Goal: Task Accomplishment & Management: Complete application form

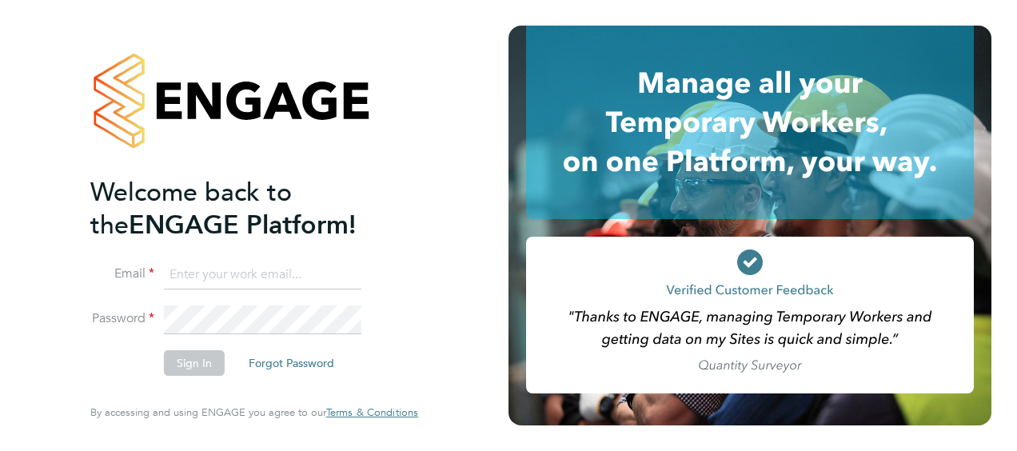
type input "[PERSON_NAME][EMAIL_ADDRESS][PERSON_NAME][DOMAIN_NAME]"
click at [185, 365] on button "Sign In" at bounding box center [194, 363] width 61 height 26
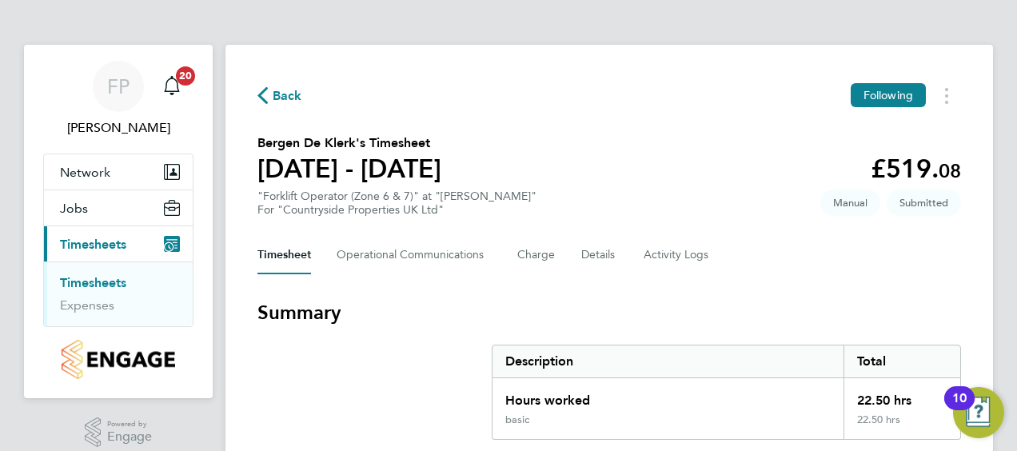
click at [545, 193] on section "Bergen De Klerk's Timesheet 15 - 21 Sept 2025 £519. 08 "Forklift Operator (Zone…" at bounding box center [609, 175] width 704 height 83
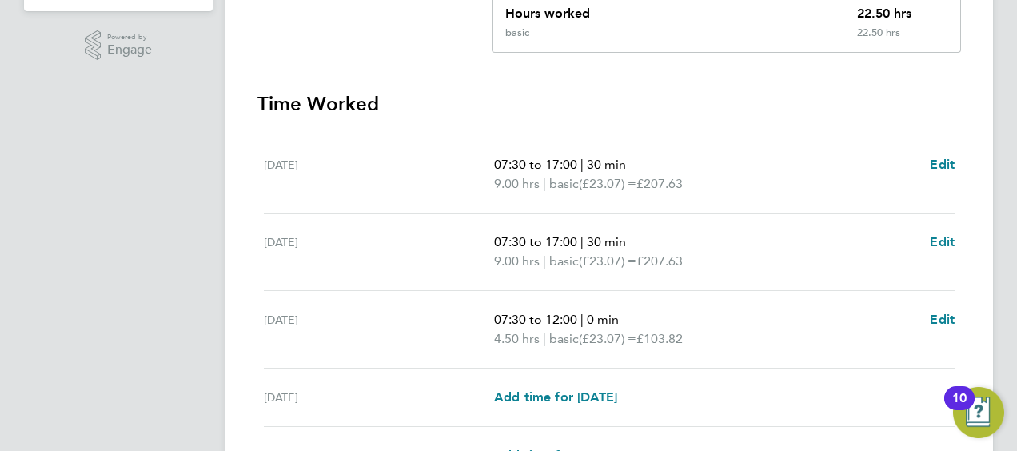
scroll to position [389, 0]
click at [945, 317] on span "Edit" at bounding box center [942, 317] width 25 height 15
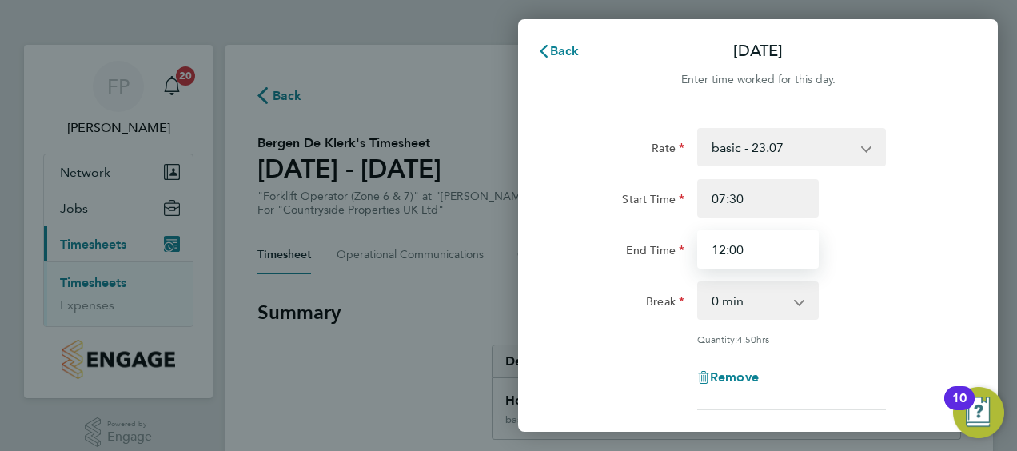
click at [790, 249] on input "12:00" at bounding box center [758, 249] width 122 height 38
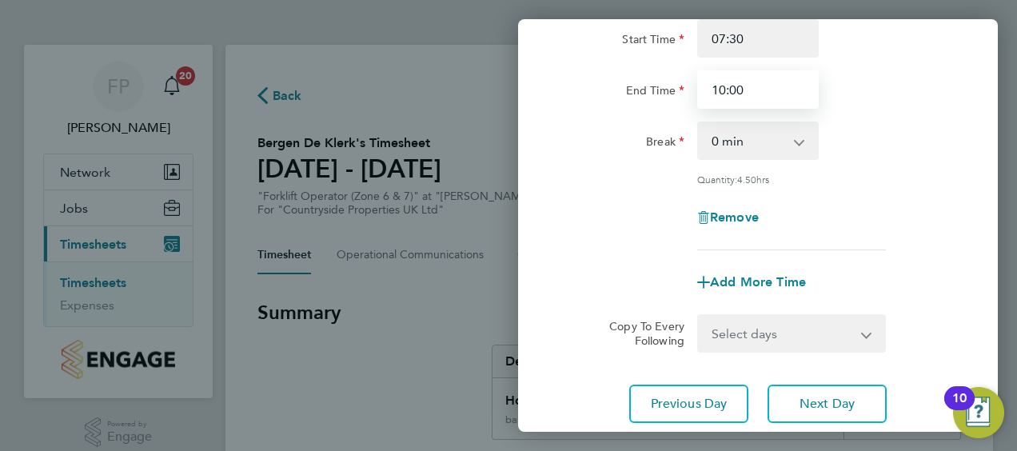
scroll to position [271, 0]
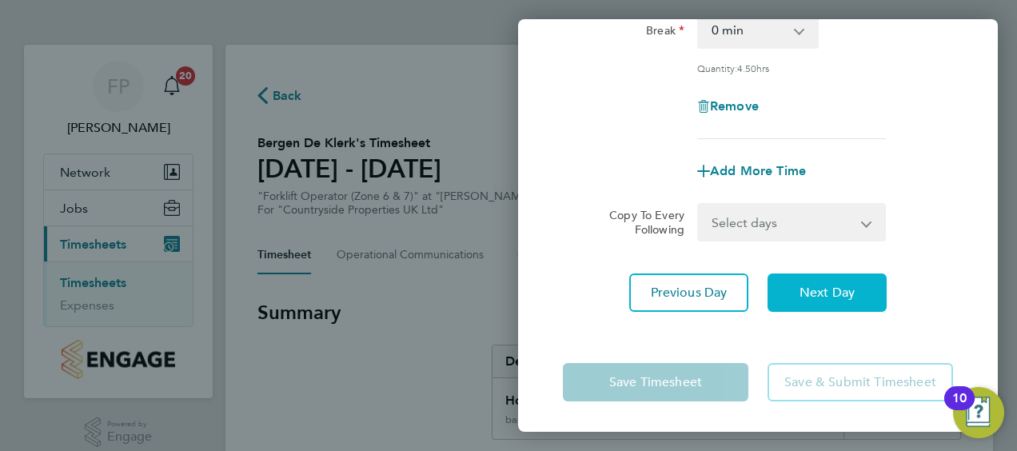
type input "10:00"
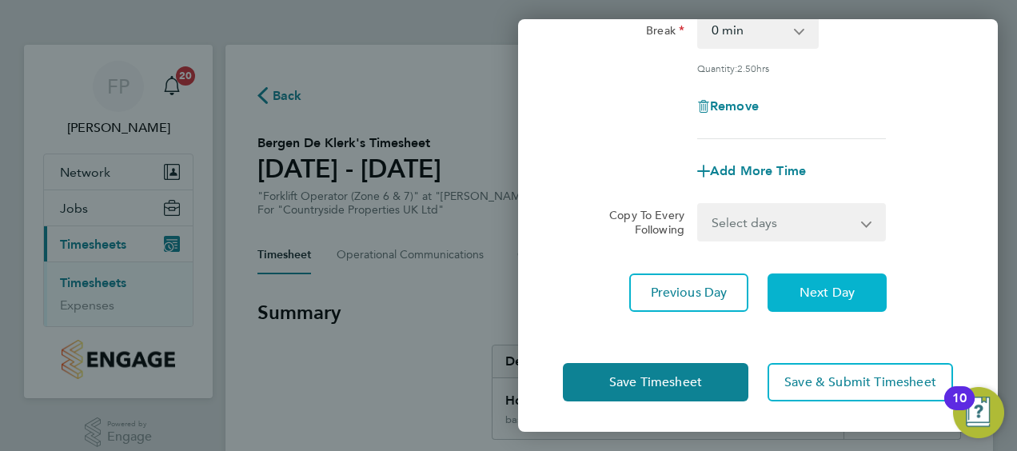
click at [811, 273] on button "Next Day" at bounding box center [827, 292] width 119 height 38
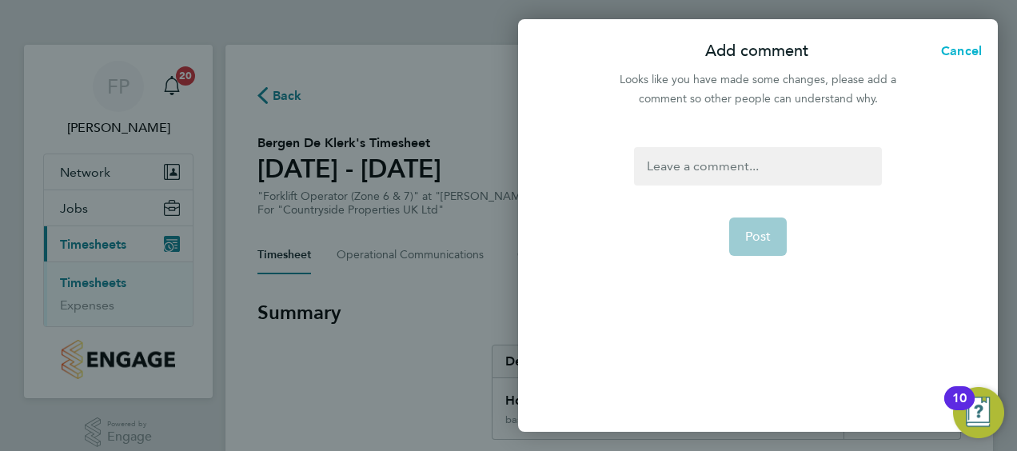
click at [951, 44] on span "Cancel" at bounding box center [959, 50] width 46 height 15
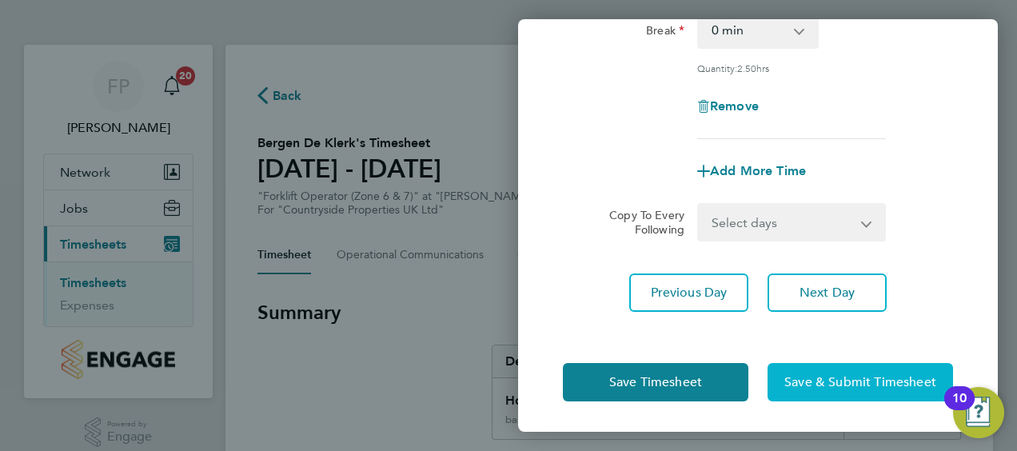
click at [852, 374] on span "Save & Submit Timesheet" at bounding box center [860, 382] width 152 height 16
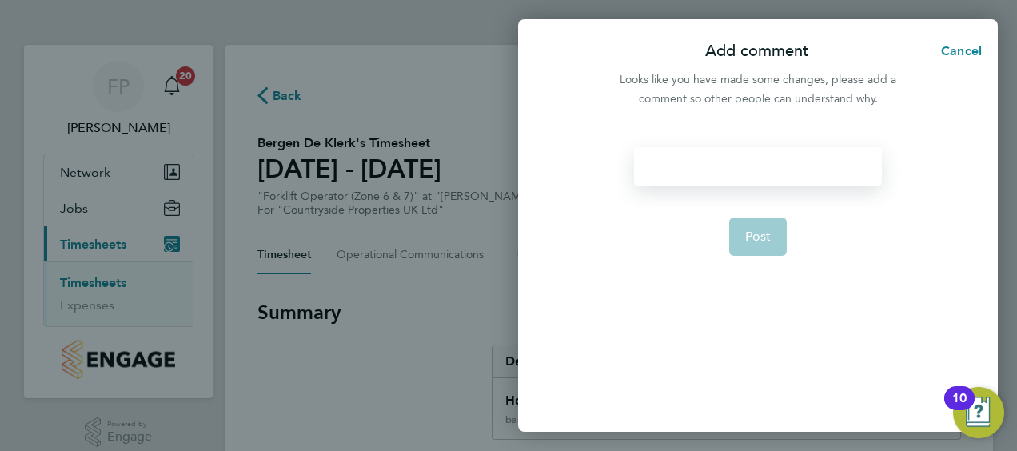
click at [716, 163] on div at bounding box center [757, 166] width 247 height 38
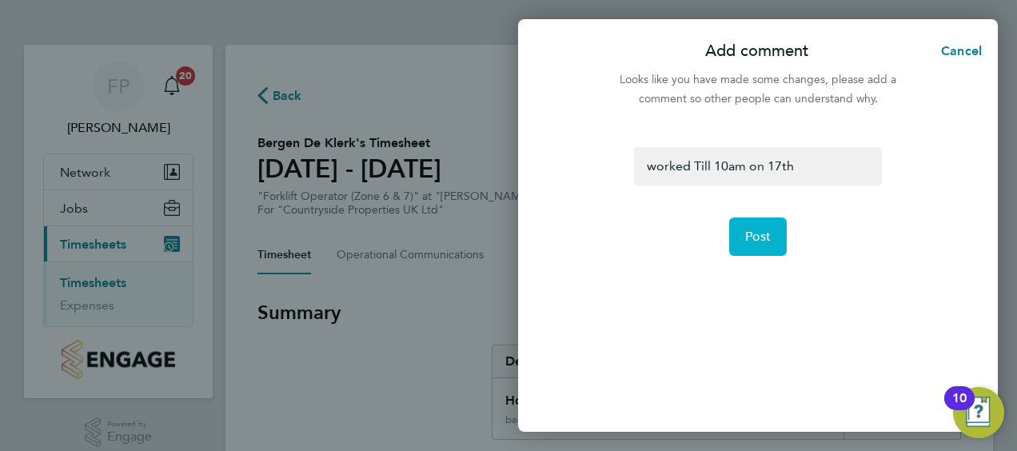
click at [756, 233] on span "Post" at bounding box center [758, 237] width 26 height 16
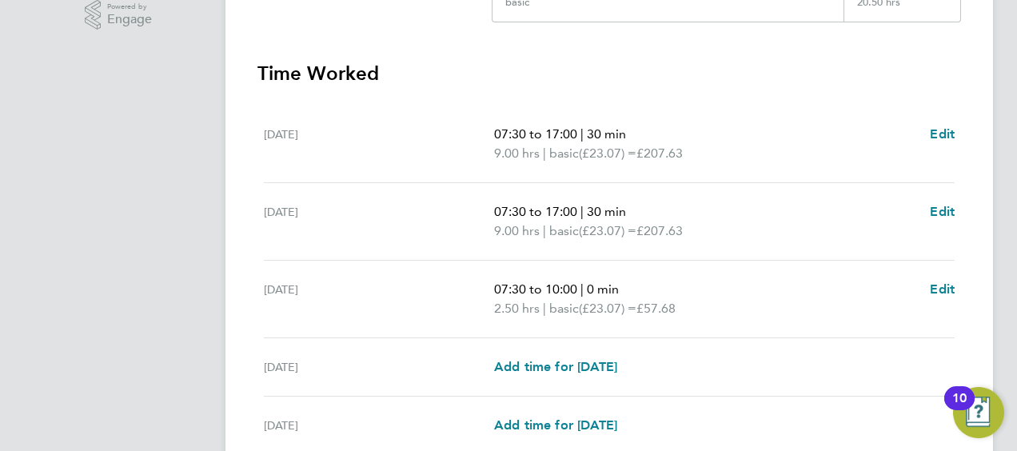
scroll to position [418, 0]
click at [864, 60] on h3 "Time Worked" at bounding box center [609, 73] width 704 height 26
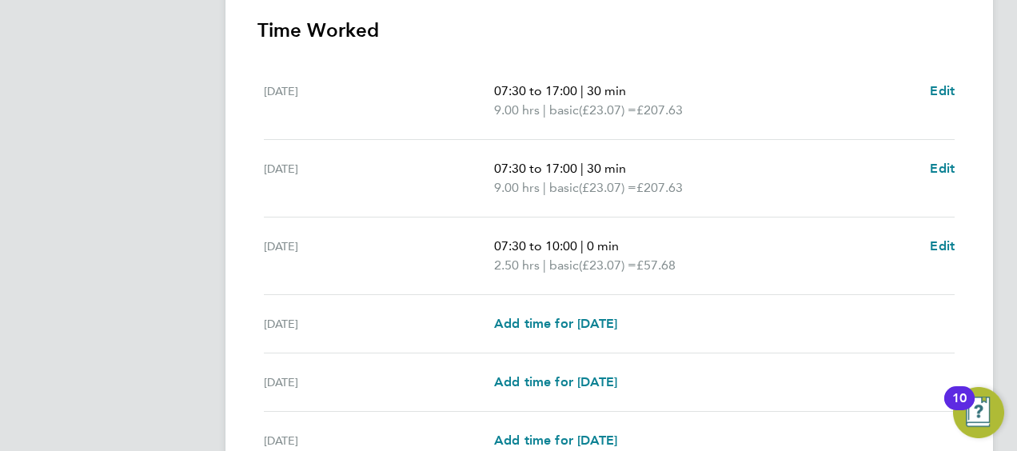
scroll to position [0, 0]
